Goal: Task Accomplishment & Management: Manage account settings

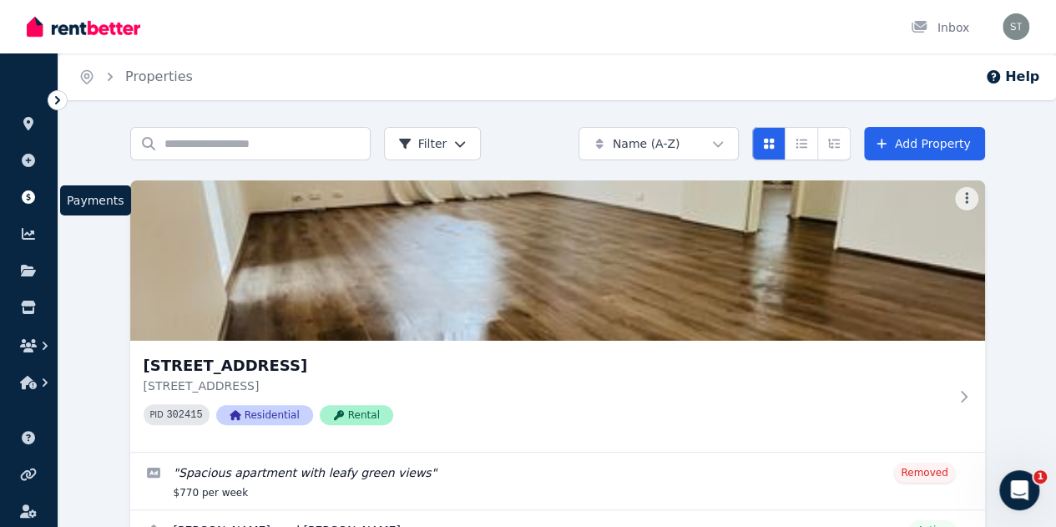
click at [28, 195] on icon at bounding box center [28, 196] width 13 height 13
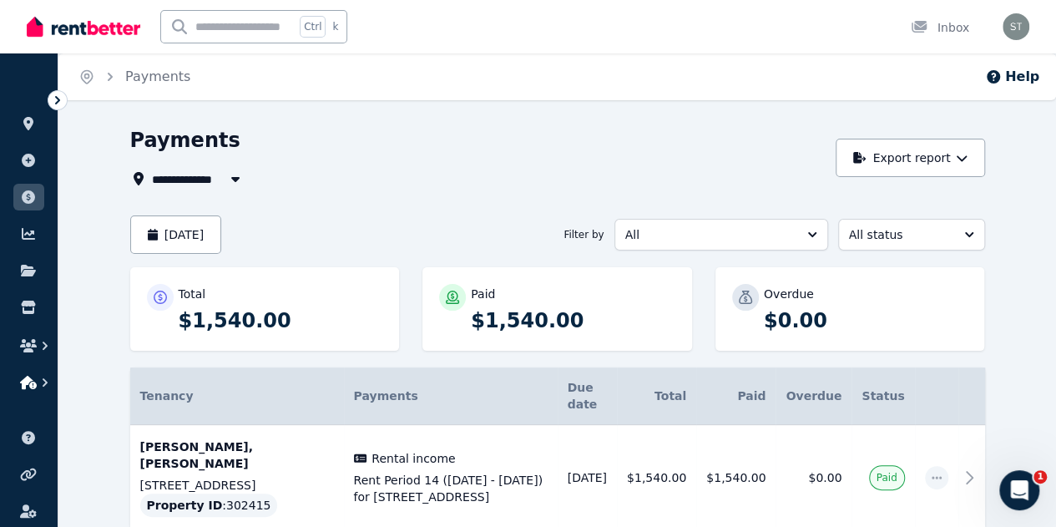
click at [37, 380] on icon "button" at bounding box center [45, 382] width 17 height 17
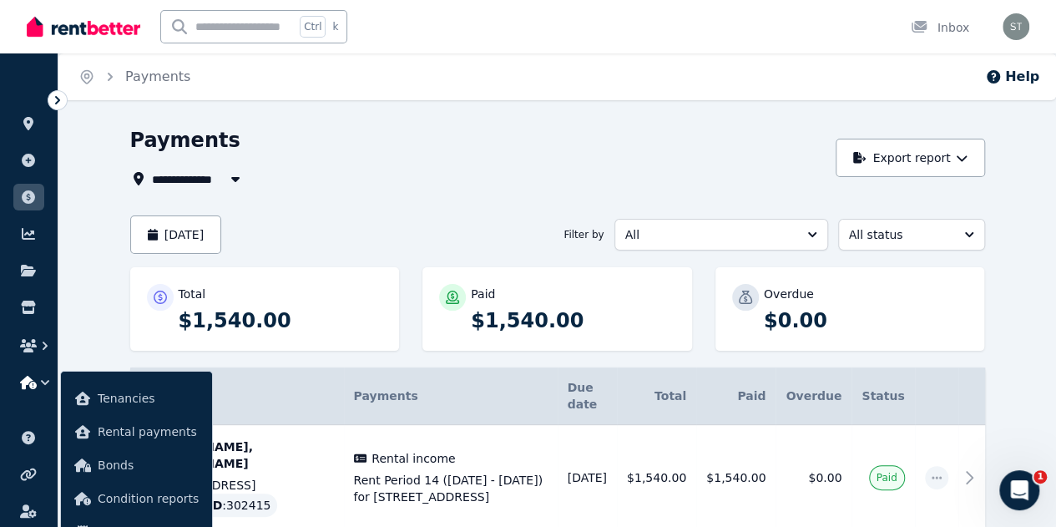
scroll to position [45, 0]
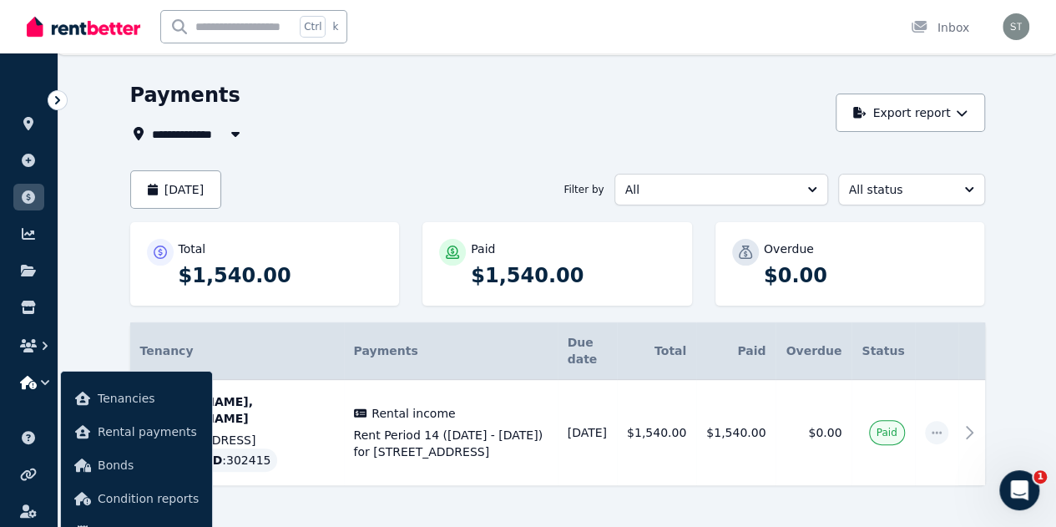
click at [289, 334] on th "Tenancy" at bounding box center [237, 351] width 214 height 58
click at [122, 30] on img at bounding box center [84, 26] width 114 height 25
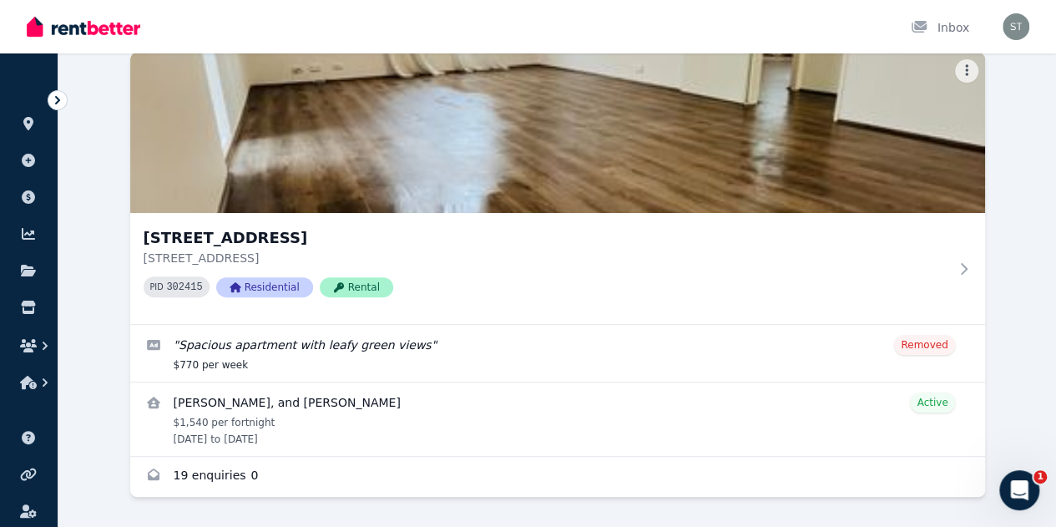
scroll to position [146, 0]
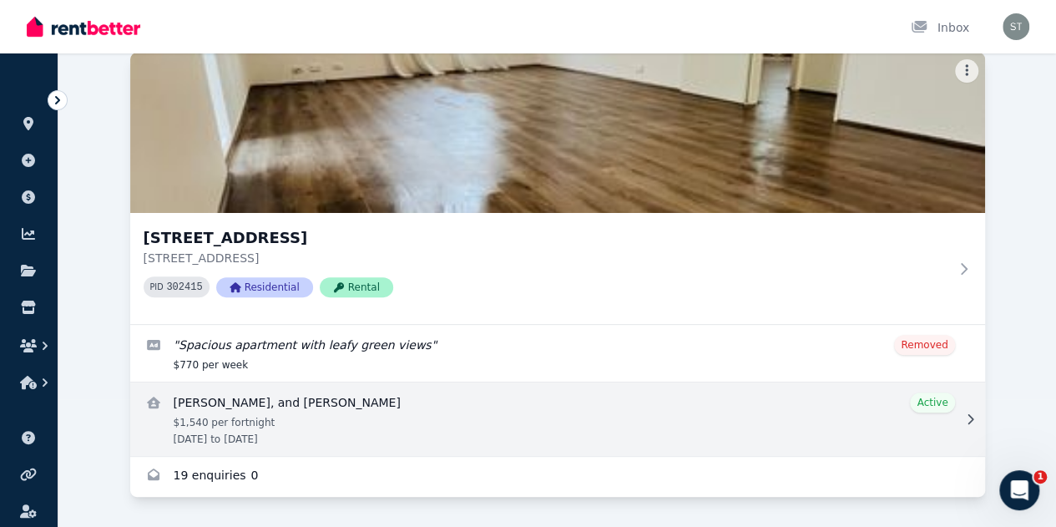
click at [209, 412] on link "View details for Zoe A-Khavari, Safiya Kumar, and Yalda Ahmadi" at bounding box center [557, 418] width 855 height 73
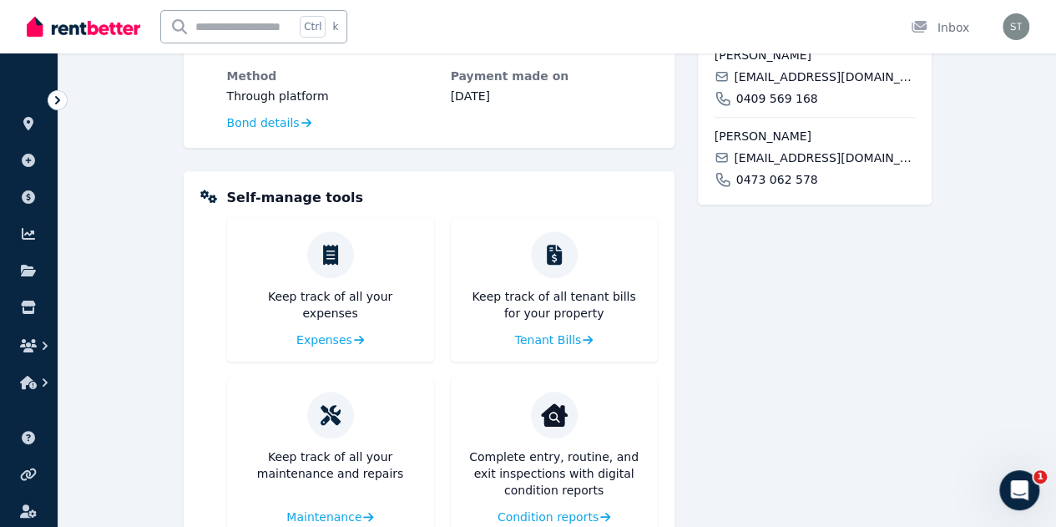
scroll to position [675, 0]
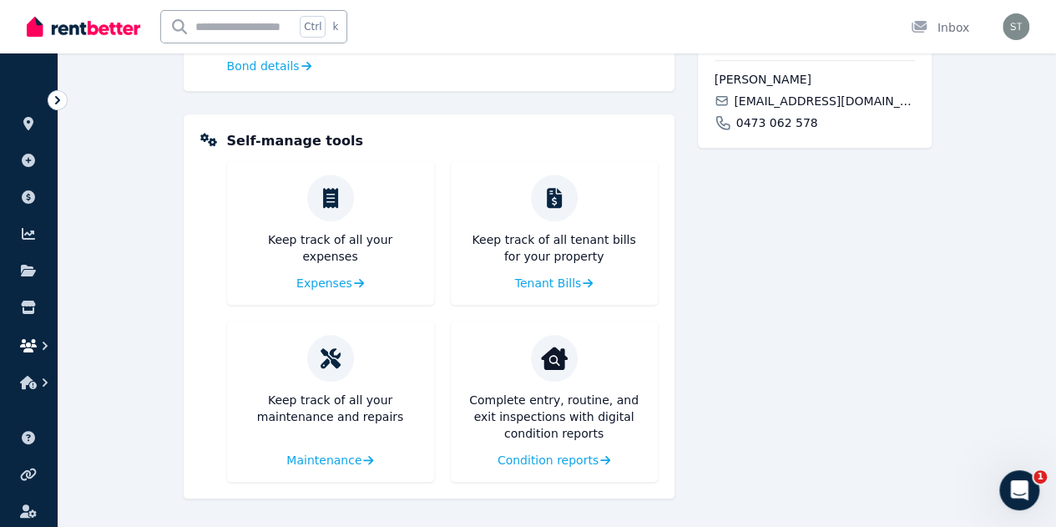
click at [33, 338] on button "button" at bounding box center [28, 346] width 31 height 30
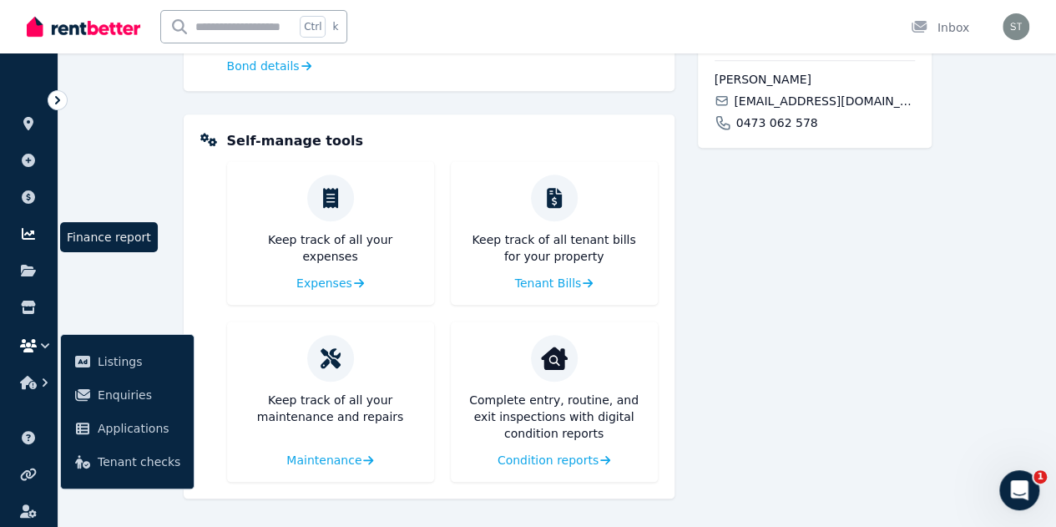
click at [33, 231] on icon at bounding box center [28, 234] width 13 height 12
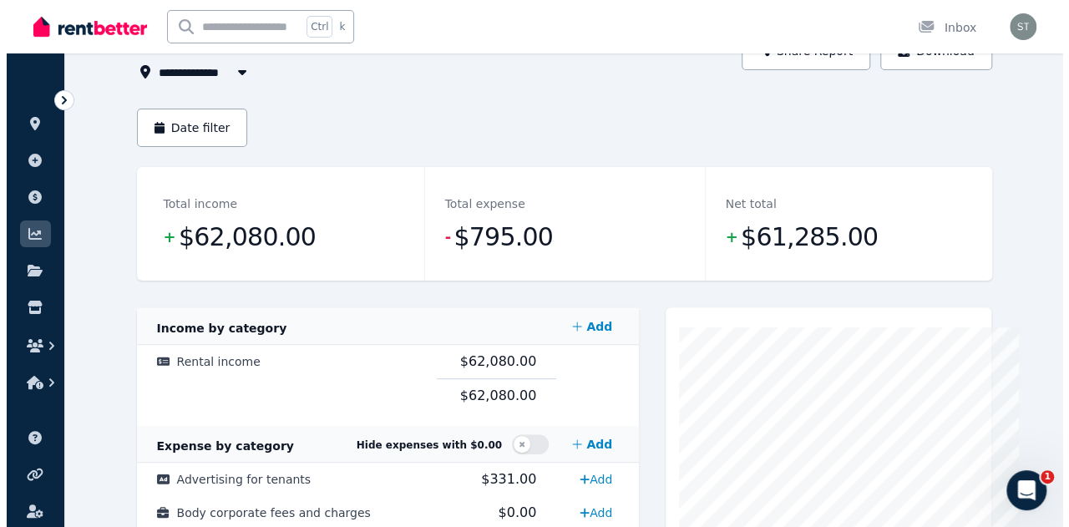
scroll to position [87, 0]
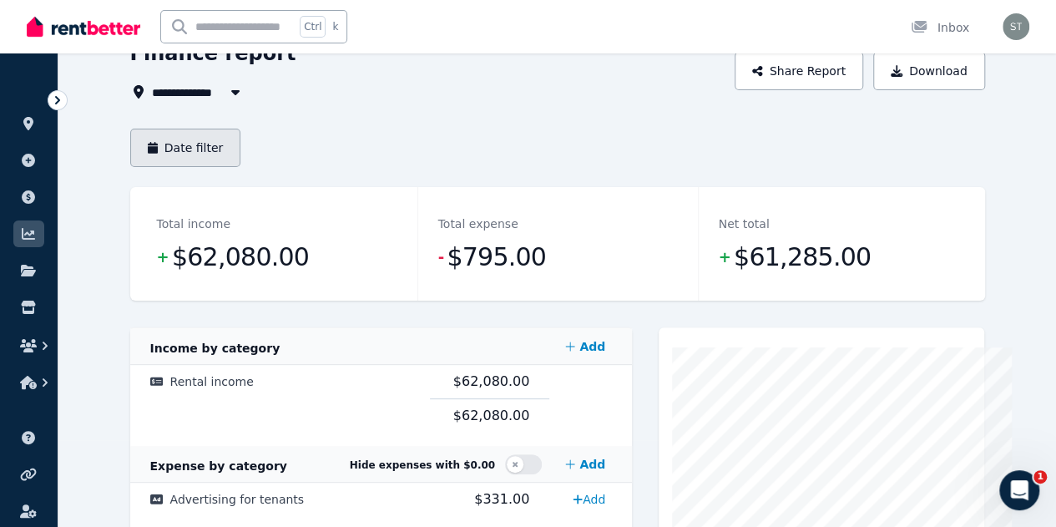
click at [141, 156] on button "Date filter" at bounding box center [185, 148] width 111 height 38
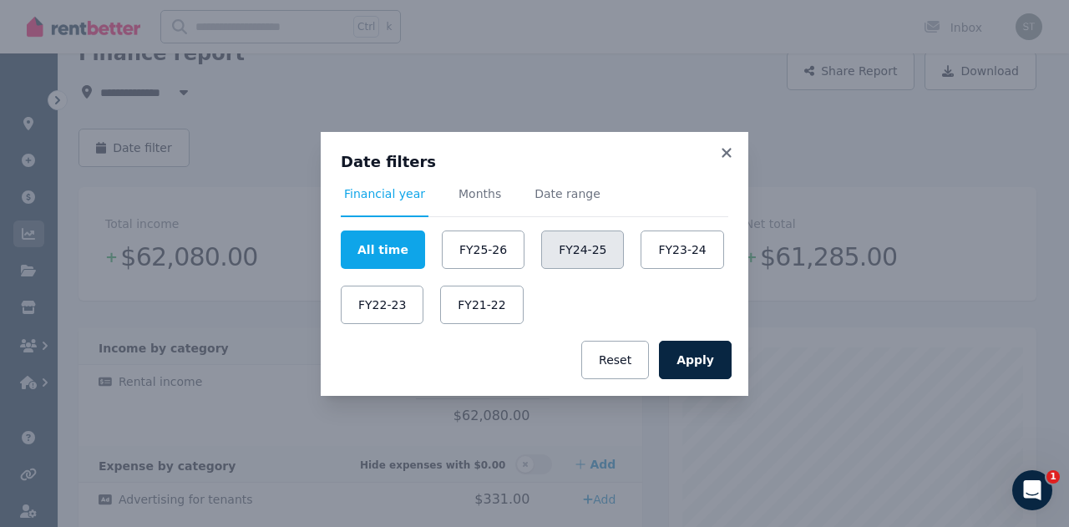
click at [560, 251] on button "FY24-25" at bounding box center [582, 249] width 83 height 38
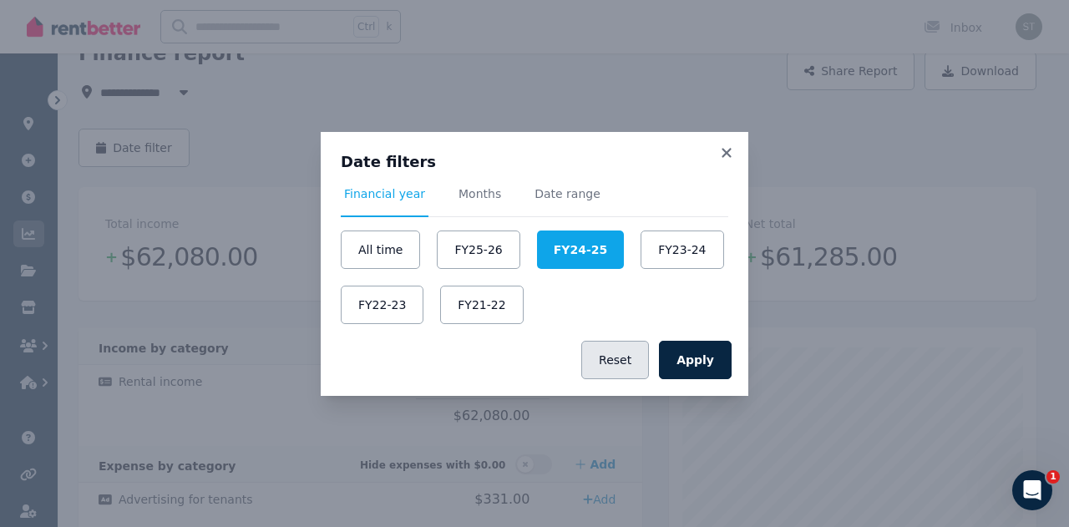
click at [630, 356] on button "Reset" at bounding box center [615, 360] width 68 height 38
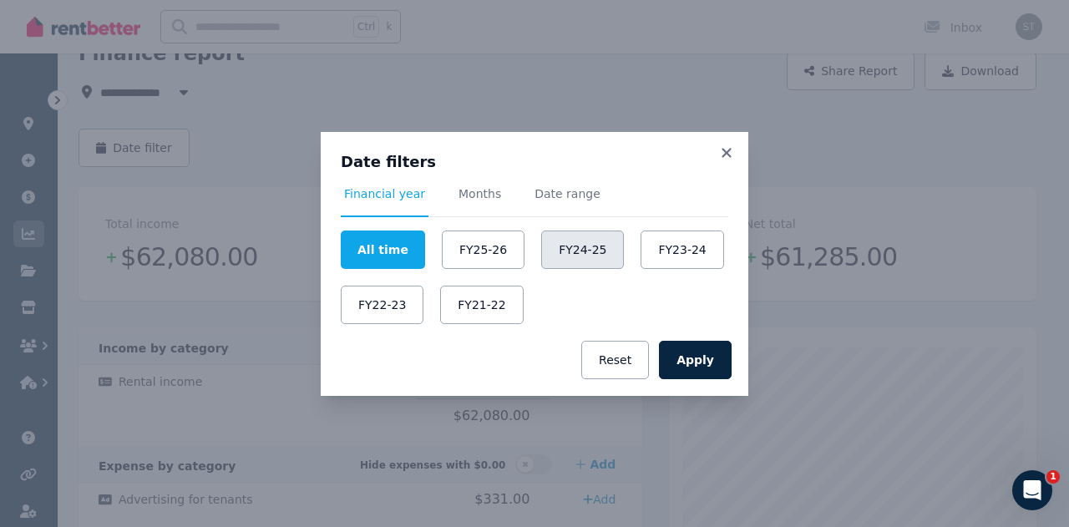
click at [563, 250] on button "FY24-25" at bounding box center [582, 249] width 83 height 38
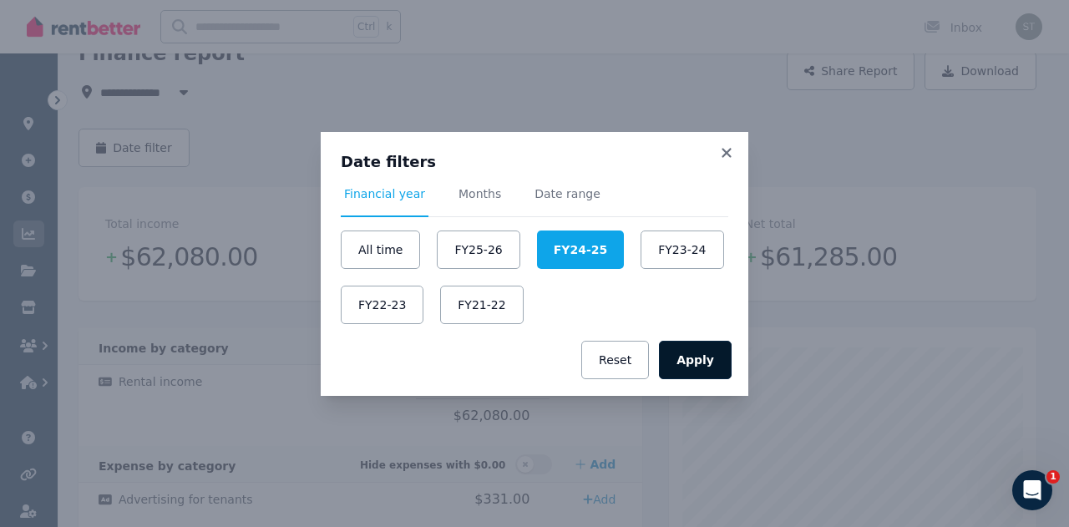
click at [695, 358] on button "Apply" at bounding box center [695, 360] width 73 height 38
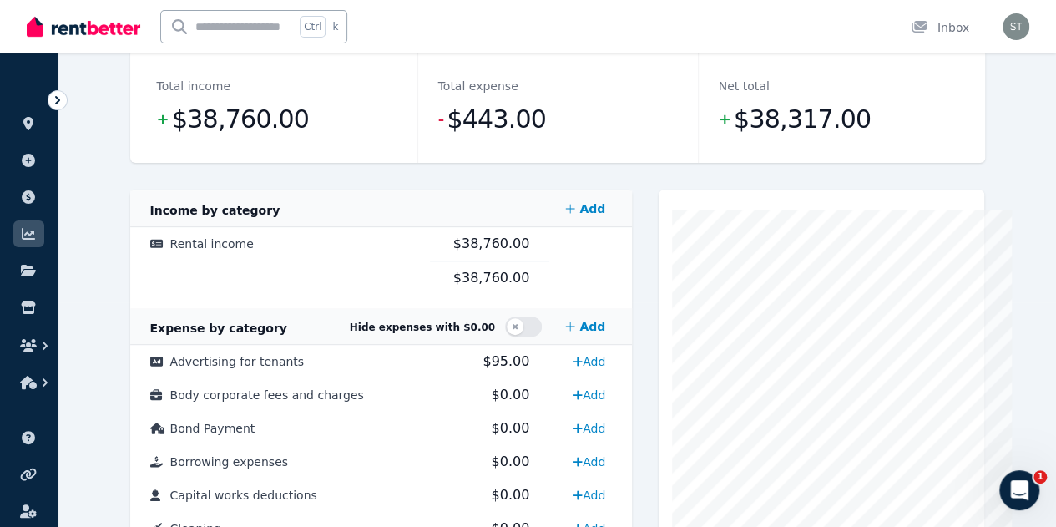
scroll to position [224, 0]
